Goal: Transaction & Acquisition: Subscribe to service/newsletter

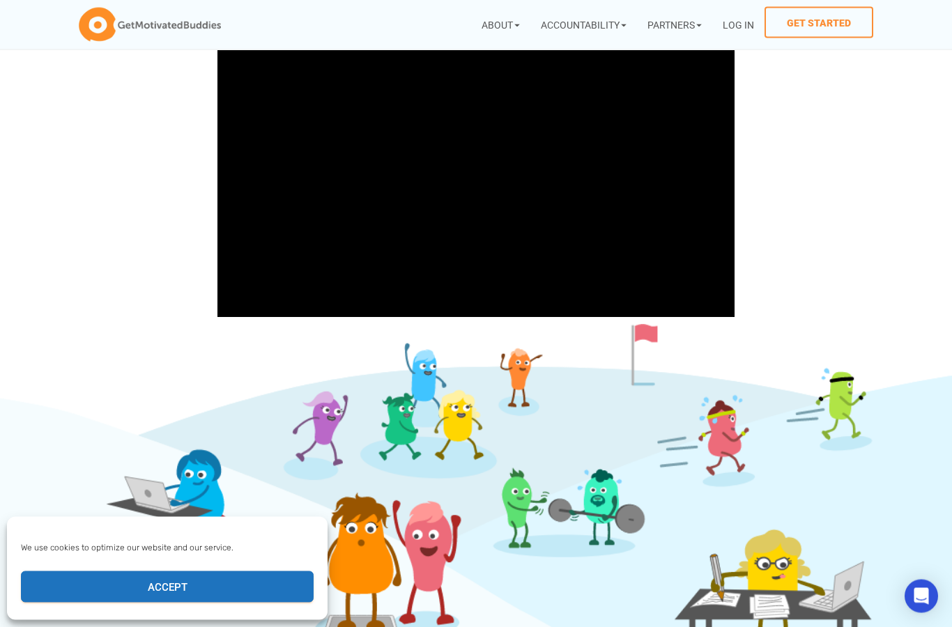
scroll to position [403, 0]
click at [250, 601] on button "Accept" at bounding box center [167, 586] width 293 height 31
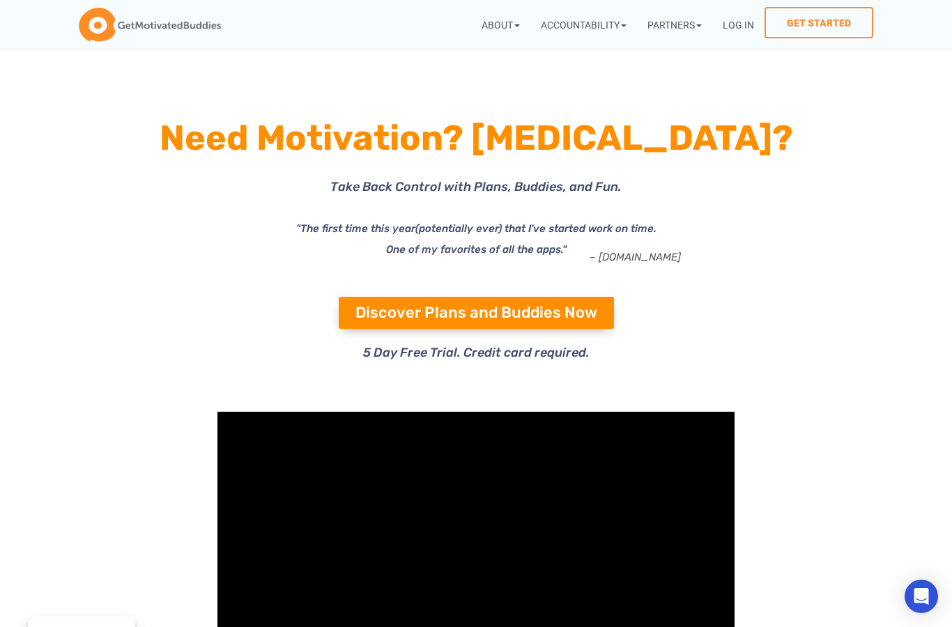
scroll to position [0, 0]
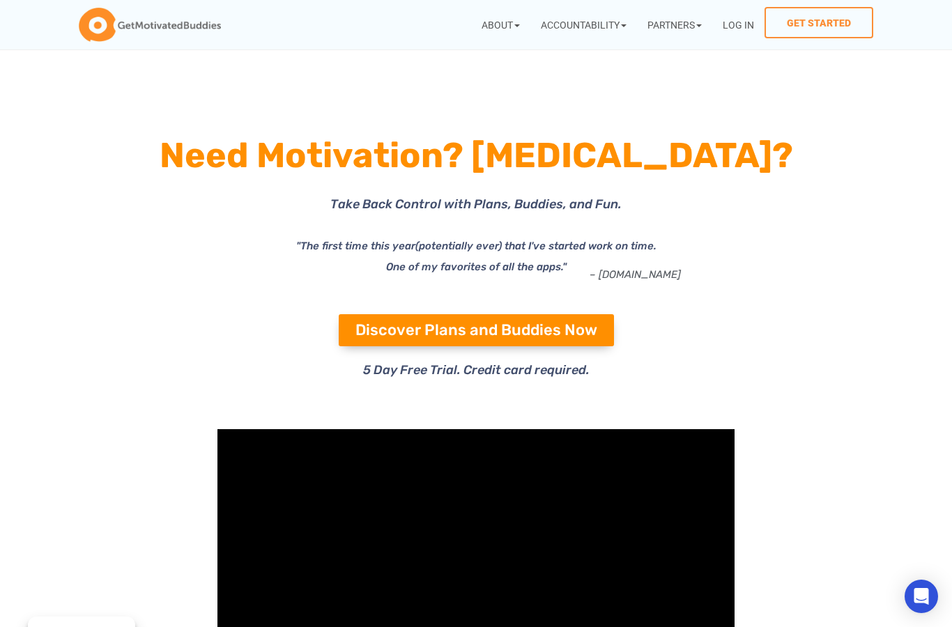
click at [826, 26] on link "Get Started" at bounding box center [818, 22] width 109 height 31
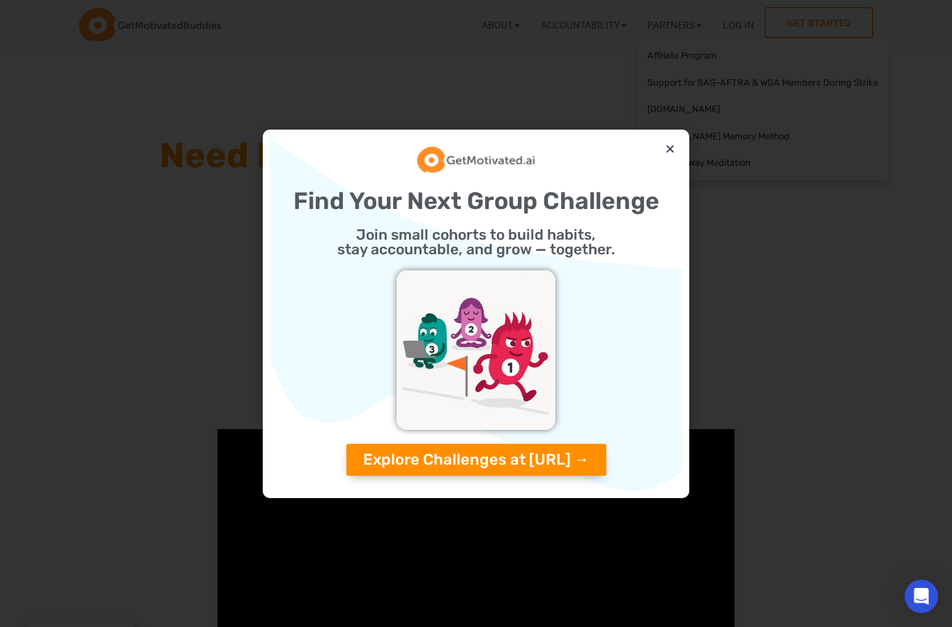
click at [606, 26] on link "Accountability" at bounding box center [583, 25] width 107 height 36
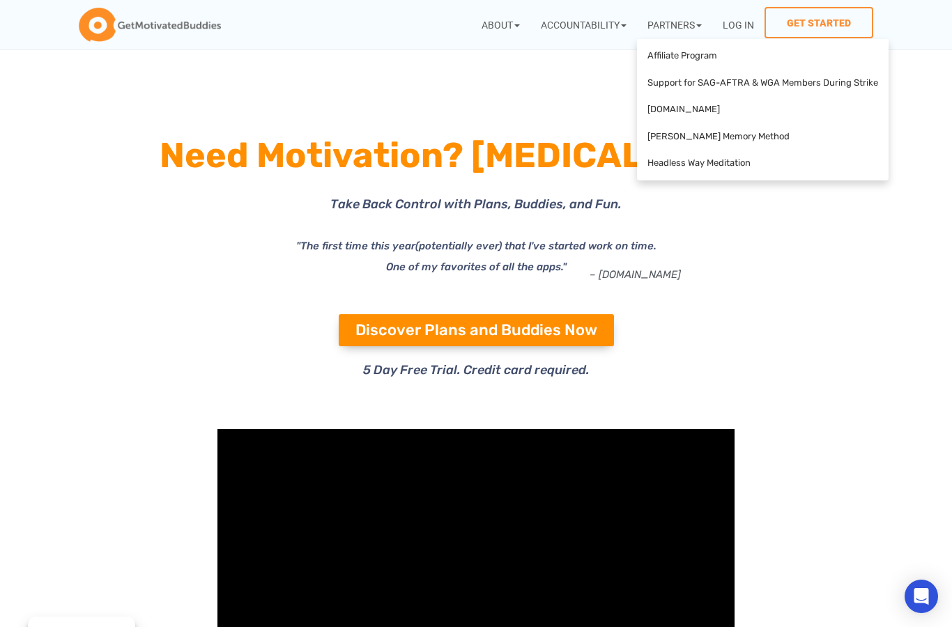
click at [563, 36] on link "Accountability" at bounding box center [583, 25] width 107 height 36
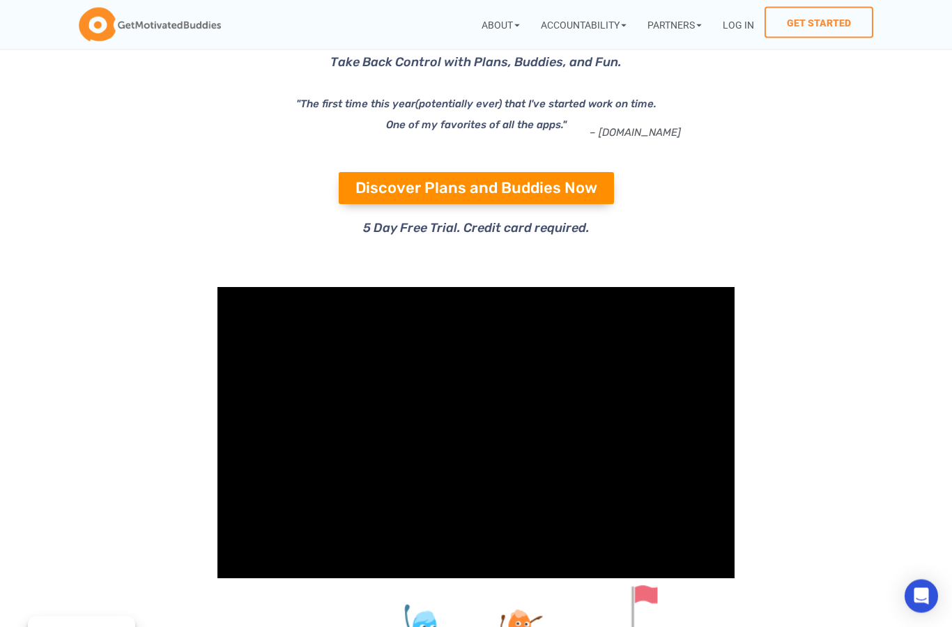
scroll to position [146, 0]
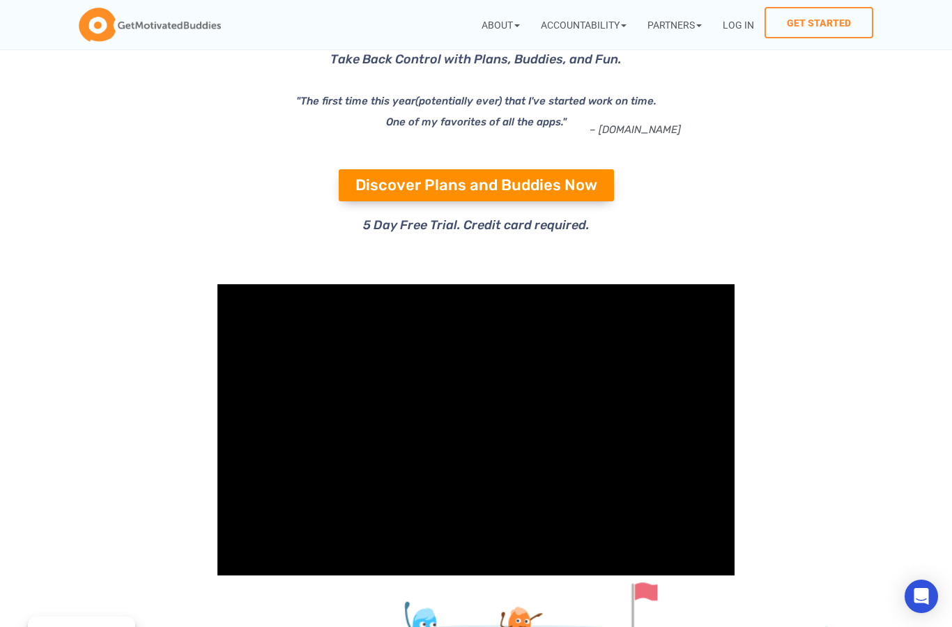
click at [374, 187] on span "Discover Plans and Buddies Now" at bounding box center [476, 185] width 242 height 15
click at [393, 193] on span "Discover Plans and Buddies Now" at bounding box center [476, 185] width 242 height 15
click at [384, 193] on span "Discover Plans and Buddies Now" at bounding box center [476, 185] width 242 height 15
